Goal: Task Accomplishment & Management: Manage account settings

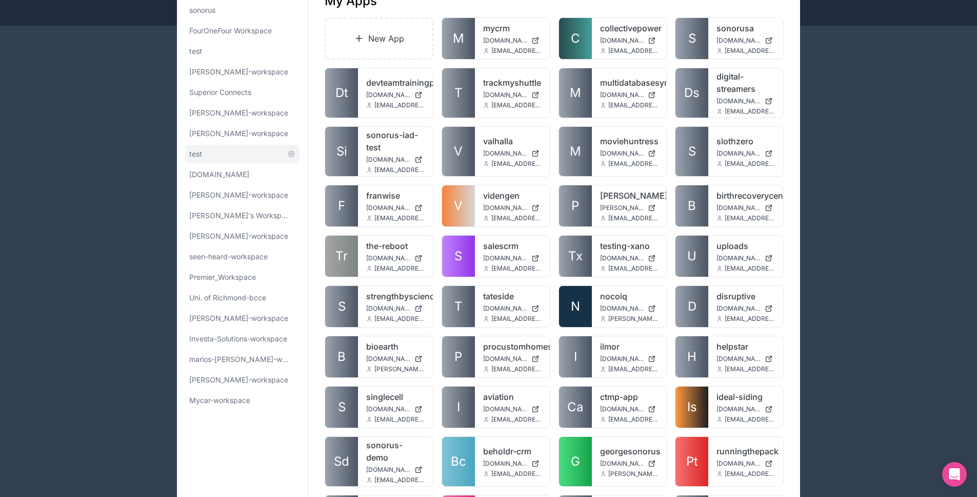
scroll to position [17, 0]
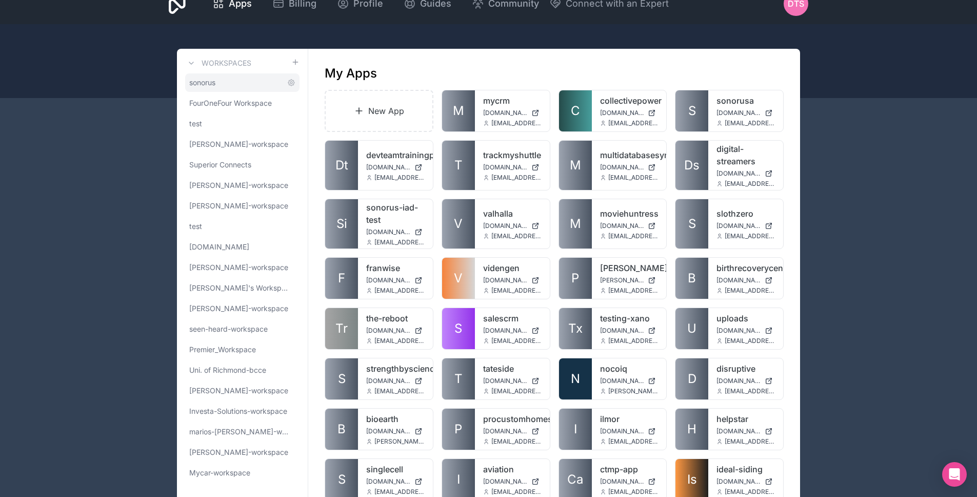
click at [215, 86] on span "sonorus" at bounding box center [202, 82] width 26 height 10
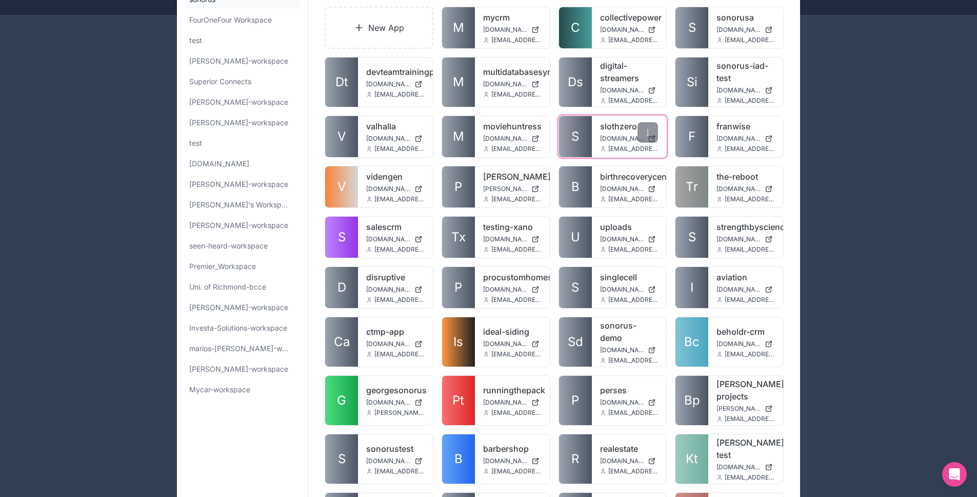
scroll to position [141, 0]
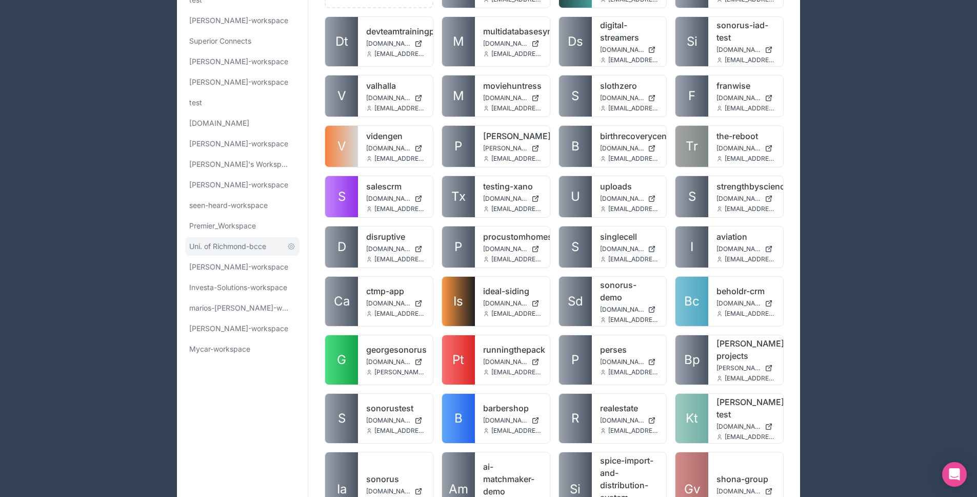
click at [250, 242] on span "Uni. of Richmond-bcce" at bounding box center [227, 246] width 77 height 10
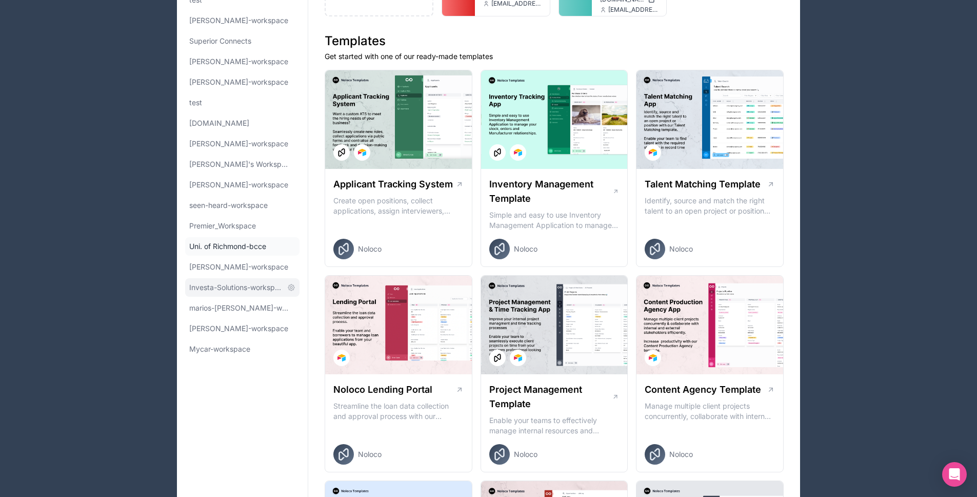
click at [243, 280] on link "Investa-Solutions-workspace" at bounding box center [242, 287] width 114 height 18
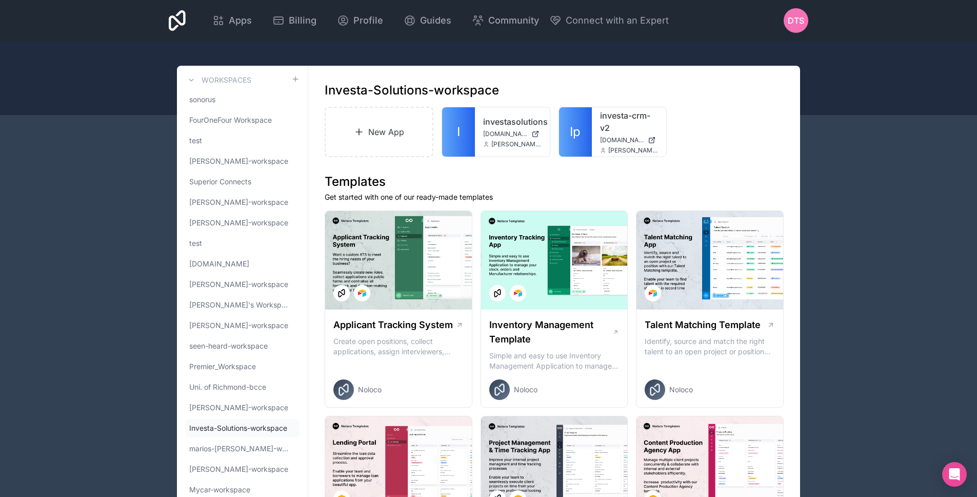
click at [801, 21] on span "DTS" at bounding box center [796, 20] width 16 height 12
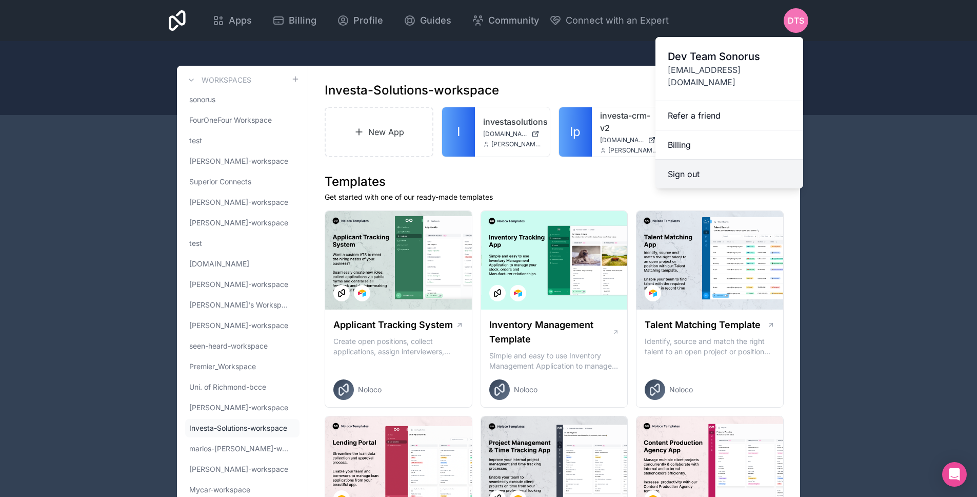
click at [719, 160] on button "Sign out" at bounding box center [730, 174] width 148 height 29
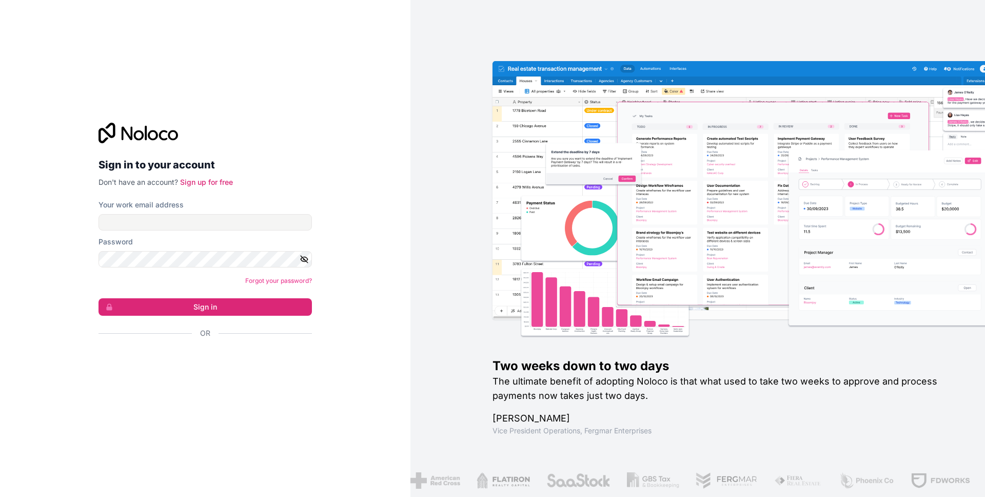
click at [262, 230] on form "Your work email address Password Forgot your password? Sign in Or" at bounding box center [205, 287] width 213 height 174
click at [260, 227] on input "Your work email address" at bounding box center [205, 222] width 213 height 16
type input "**********"
